Goal: Information Seeking & Learning: Learn about a topic

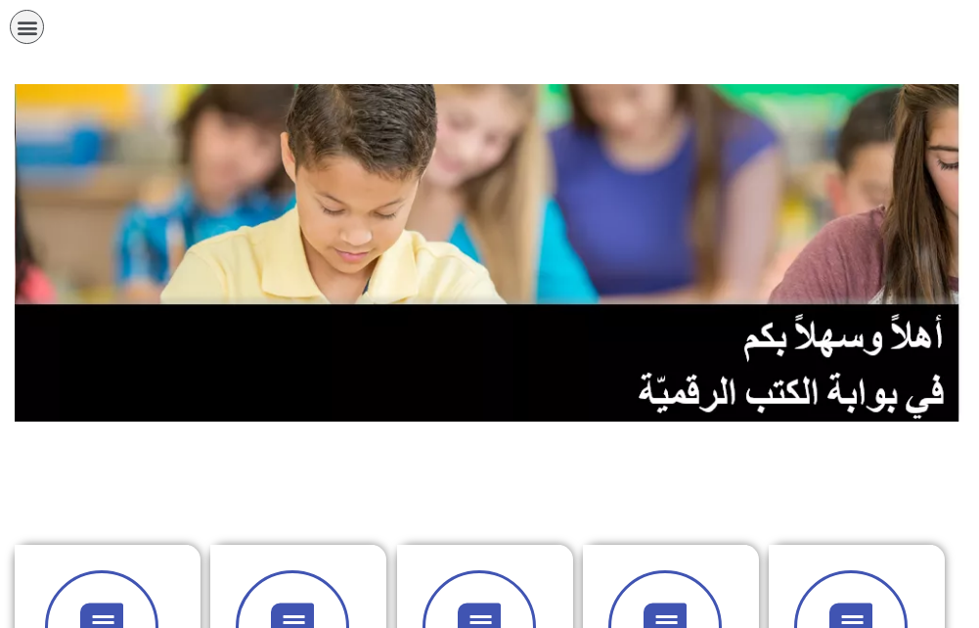
click at [36, 20] on icon "כפתור פתיחת תפריט" at bounding box center [28, 28] width 22 height 22
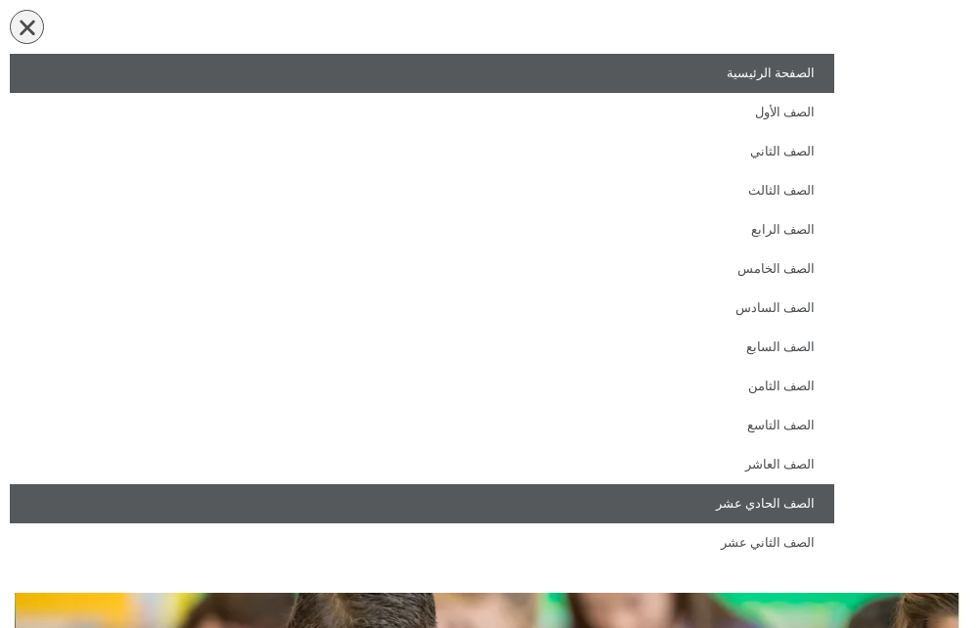
click at [806, 486] on link "الصف الحادي عشر" at bounding box center [422, 503] width 825 height 39
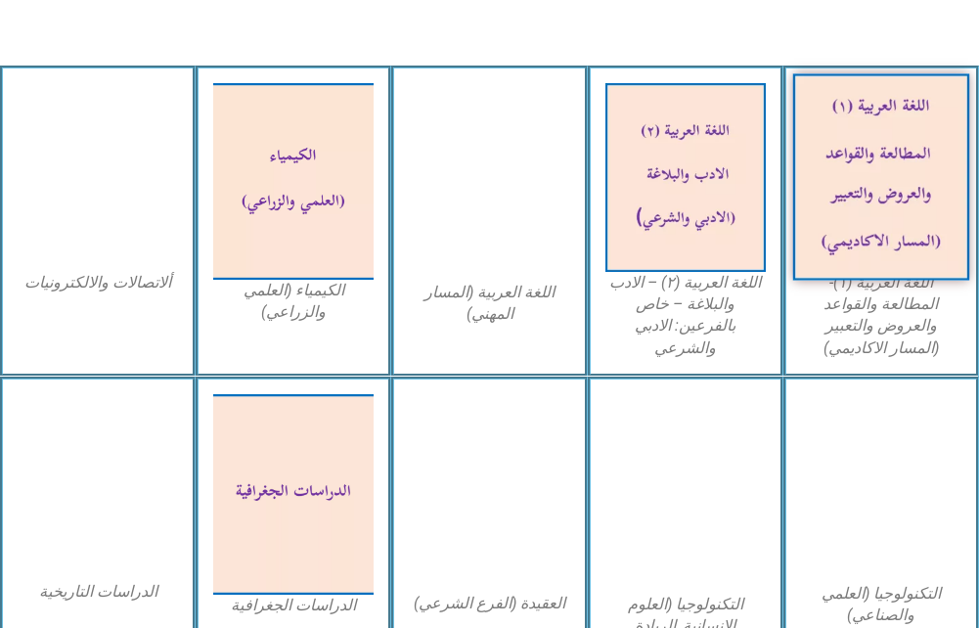
scroll to position [1076, 0]
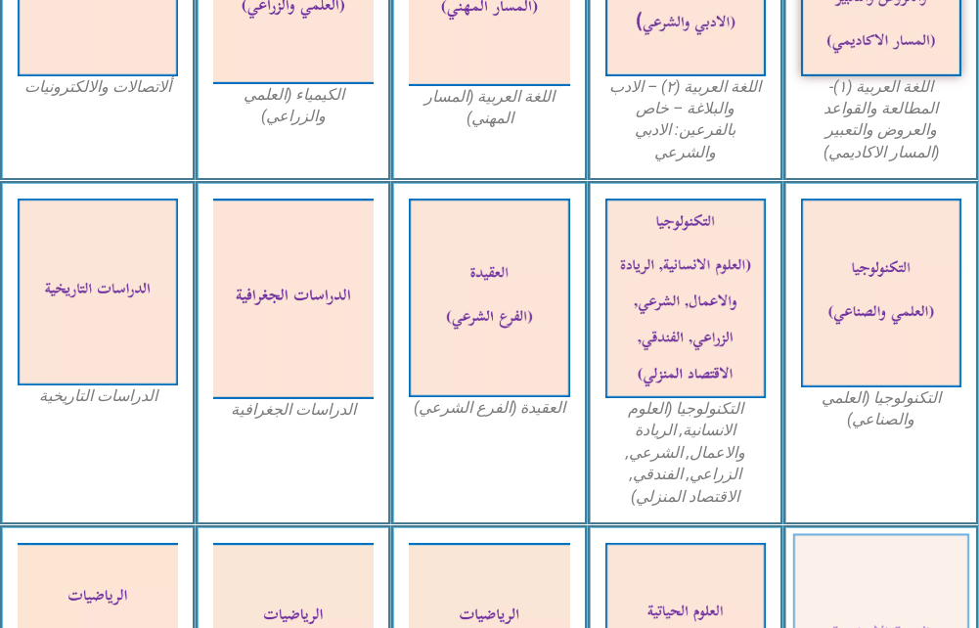
click at [936, 562] on img at bounding box center [881, 635] width 177 height 205
